Goal: Entertainment & Leisure: Browse casually

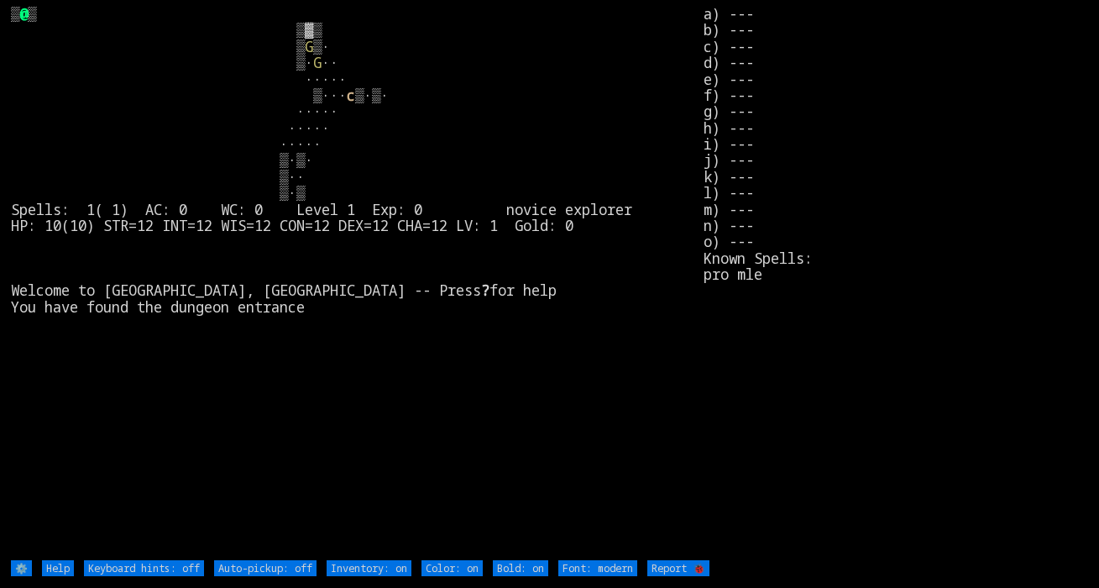
type off "Auto-pickup: on"
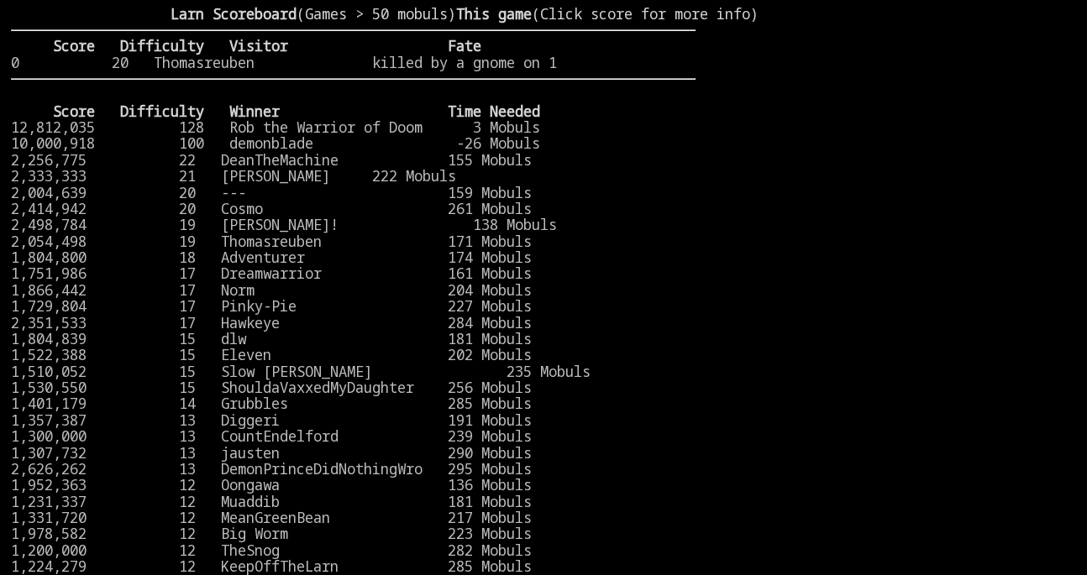
click at [834, 166] on stats at bounding box center [885, 276] width 380 height 541
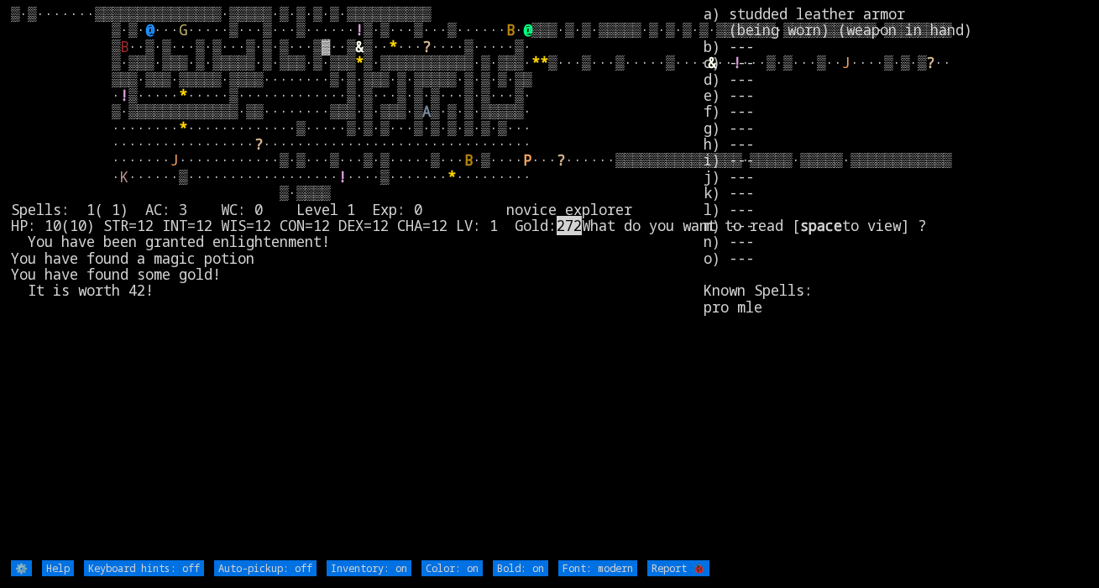
type off "Auto-pickup: on"
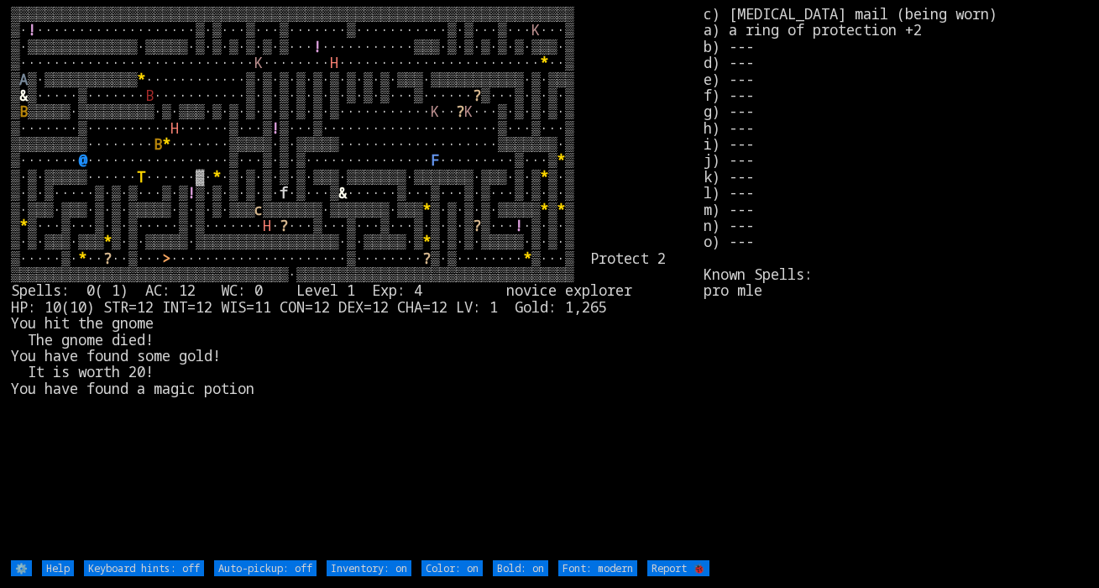
type off "Auto-pickup: on"
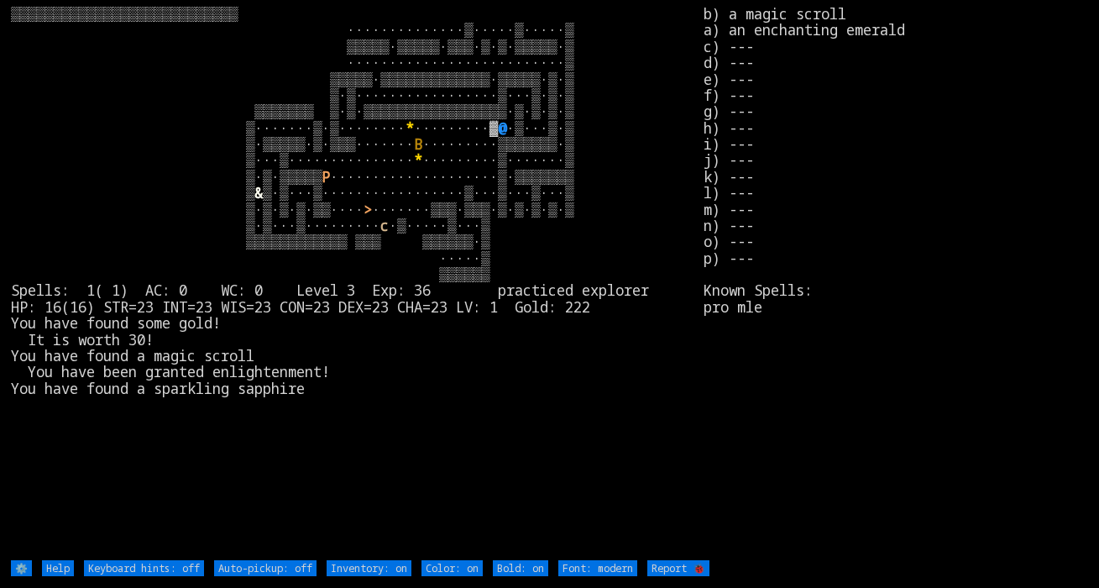
type off "Auto-pickup: on"
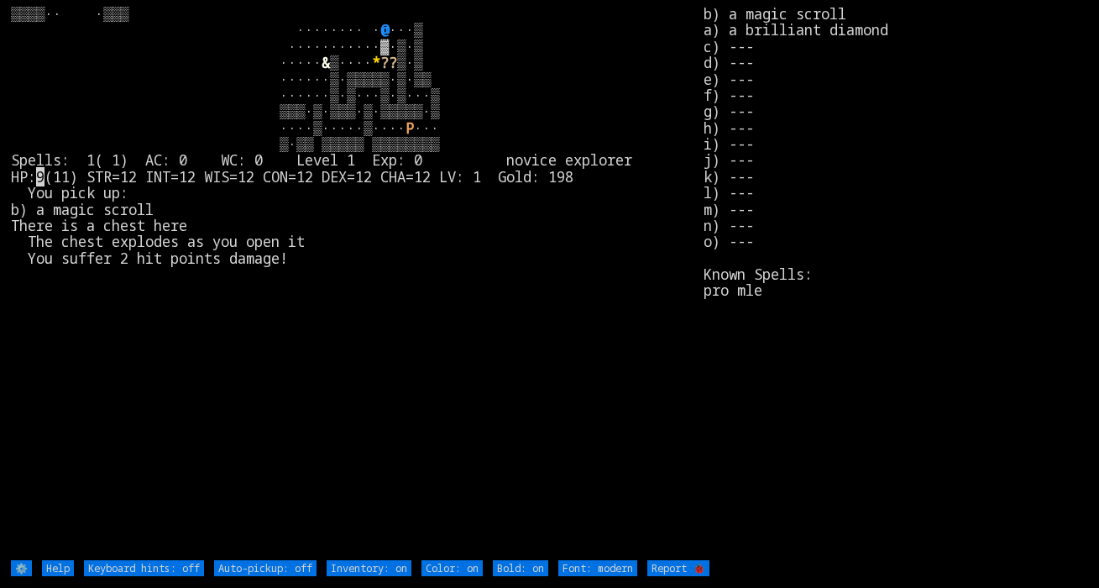
type off "Auto-pickup: on"
